Goal: Information Seeking & Learning: Learn about a topic

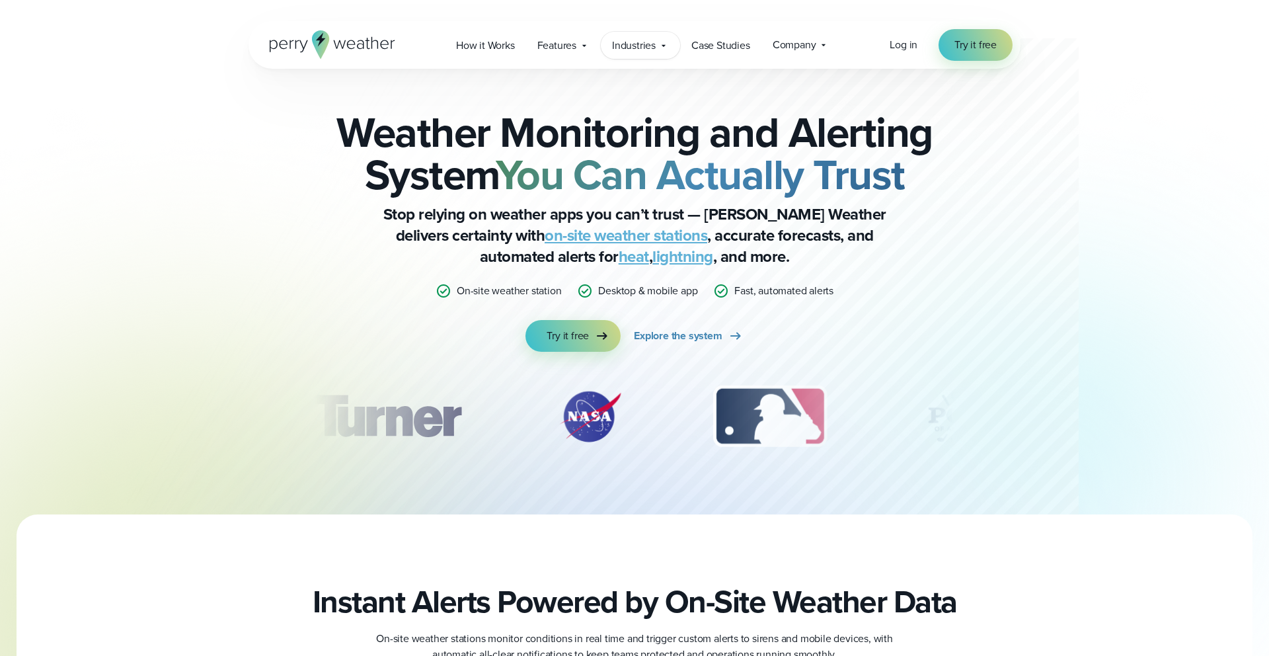
click at [640, 49] on span "Industries" at bounding box center [634, 46] width 44 height 16
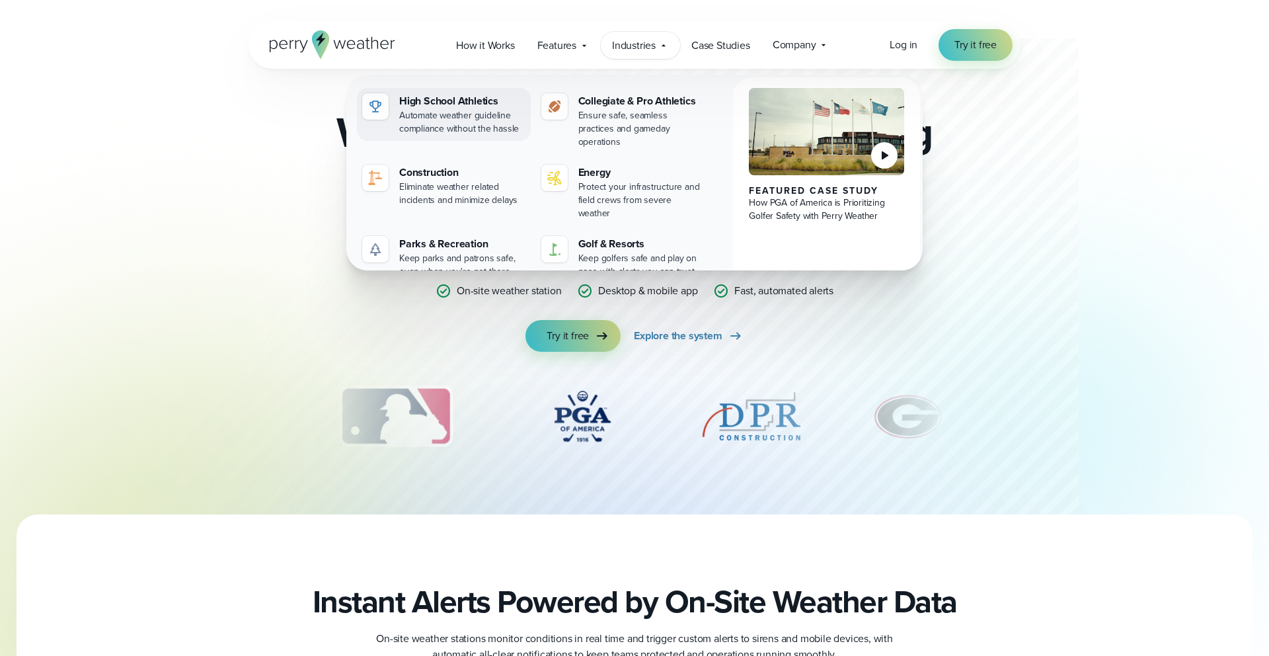
click at [469, 109] on div "Automate weather guideline compliance without the hassle" at bounding box center [462, 122] width 126 height 26
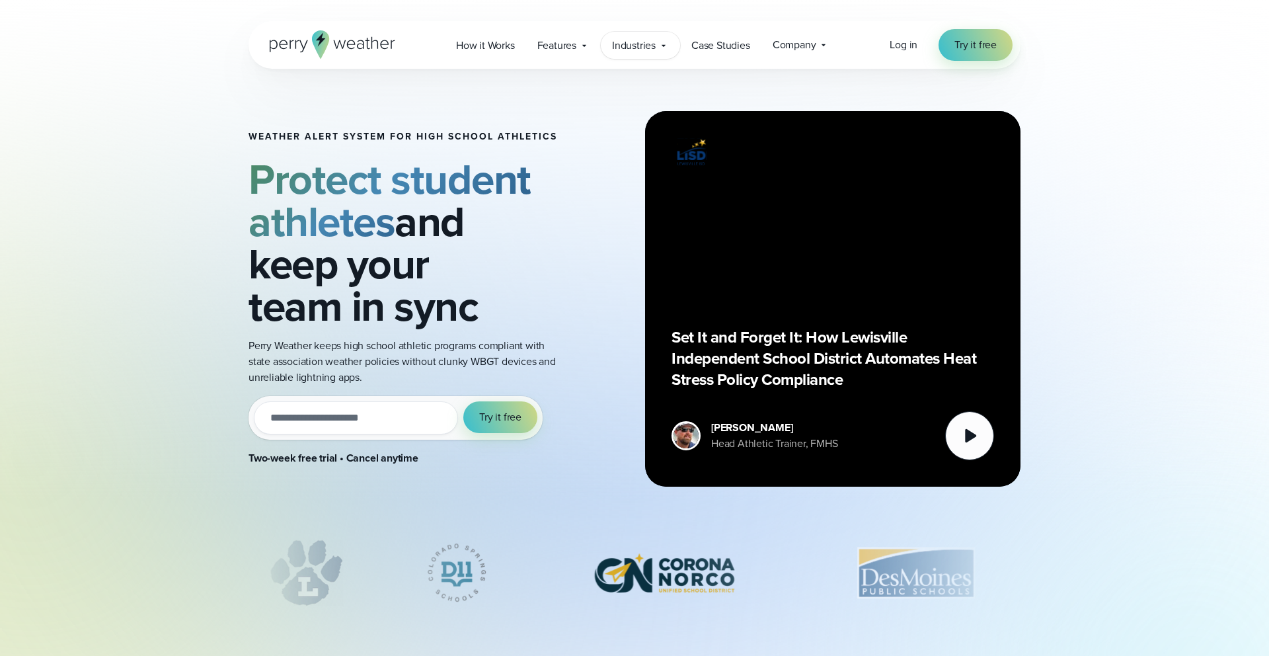
click at [631, 50] on span "Industries" at bounding box center [634, 46] width 44 height 16
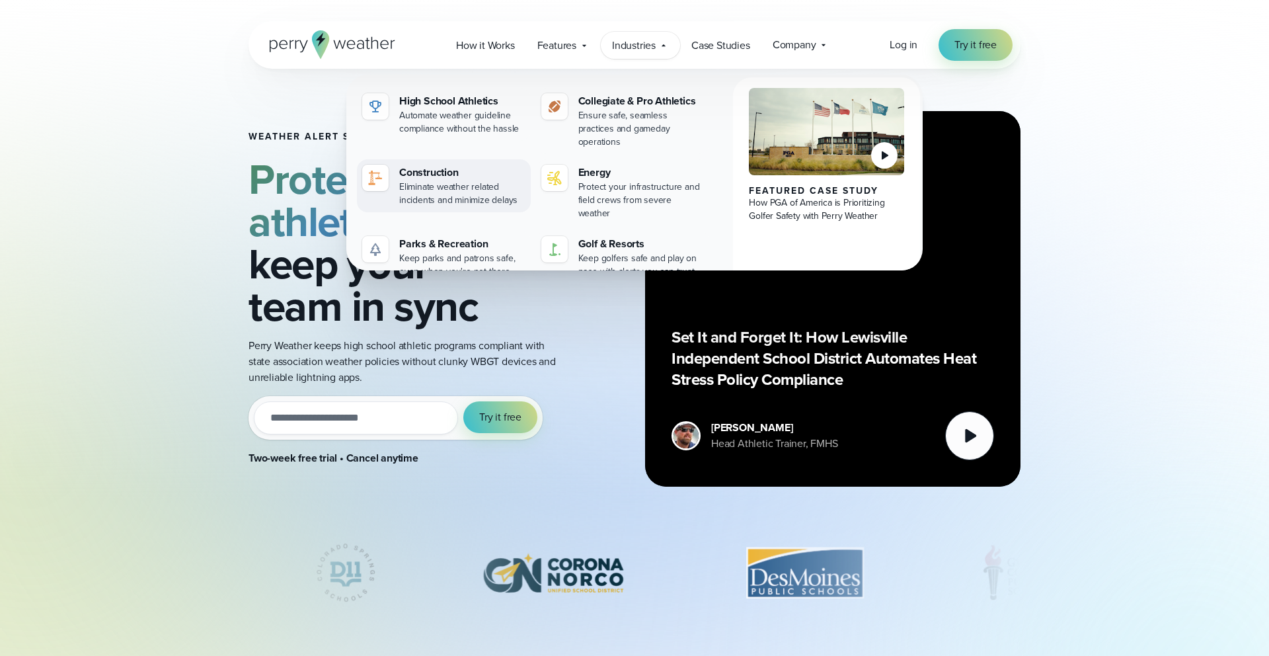
click at [431, 165] on div "Construction" at bounding box center [462, 173] width 126 height 16
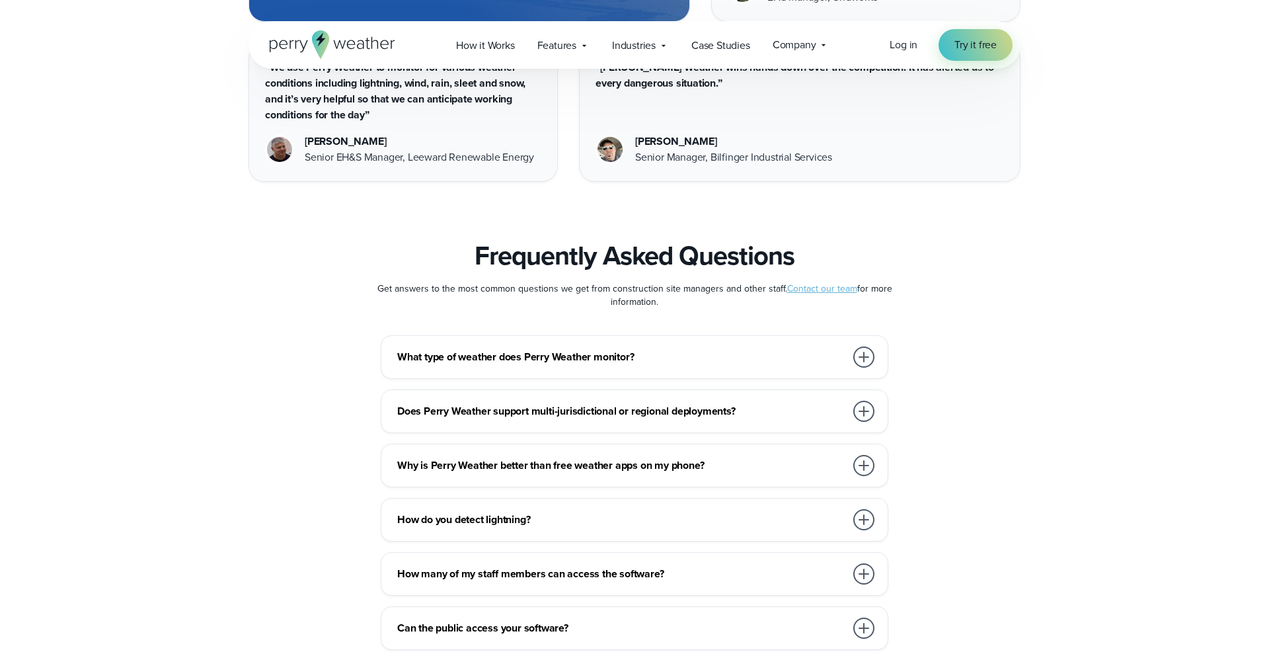
scroll to position [7145, 0]
